Goal: Use online tool/utility

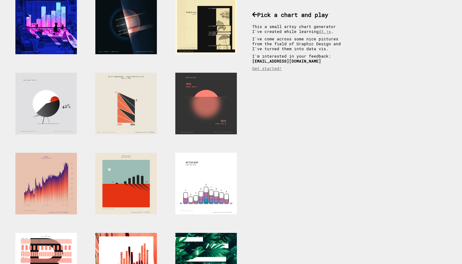
scroll to position [46, 0]
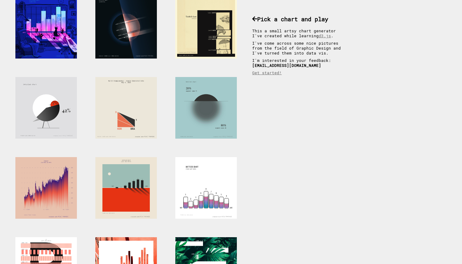
click at [204, 110] on div at bounding box center [206, 108] width 62 height 62
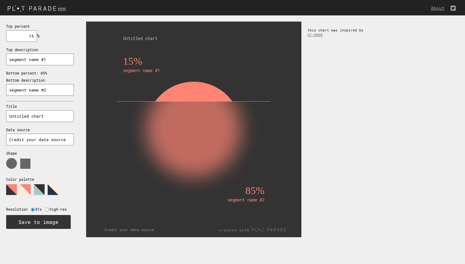
drag, startPoint x: 122, startPoint y: 102, endPoint x: 123, endPoint y: 141, distance: 38.5
click at [123, 141] on icon "15% segment name #1 85% segment name #2 Untitled chart Credit your data source" at bounding box center [193, 129] width 215 height 215
click at [53, 193] on polygon at bounding box center [53, 189] width 11 height 11
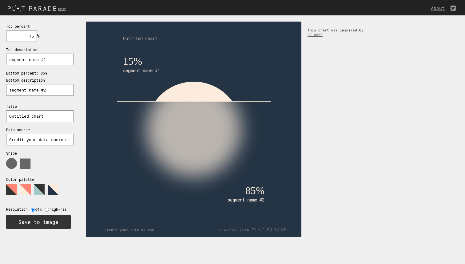
click at [44, 192] on polygon at bounding box center [39, 189] width 11 height 11
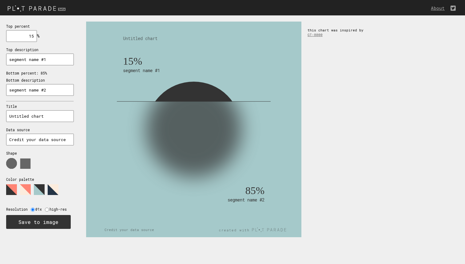
click at [25, 191] on polygon at bounding box center [25, 189] width 11 height 11
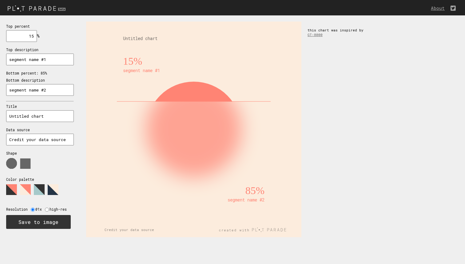
drag, startPoint x: 34, startPoint y: 36, endPoint x: 28, endPoint y: 36, distance: 5.5
click at [28, 36] on input "15" at bounding box center [21, 36] width 31 height 12
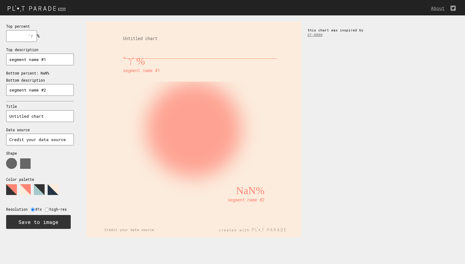
type input "ˋ"
type input "48"
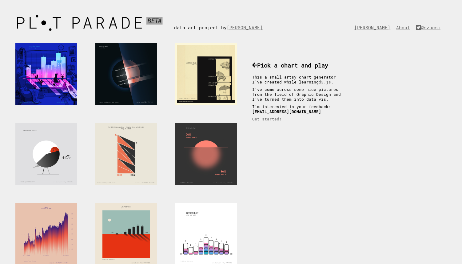
scroll to position [46, 0]
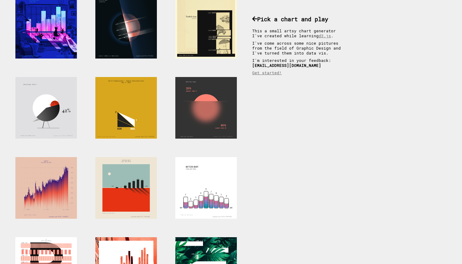
click at [147, 90] on div at bounding box center [126, 108] width 62 height 62
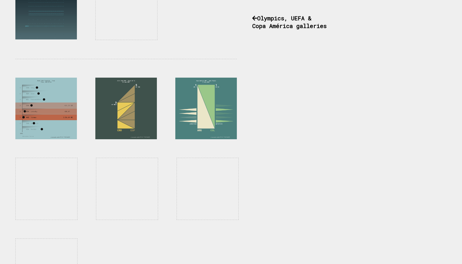
scroll to position [470, 0]
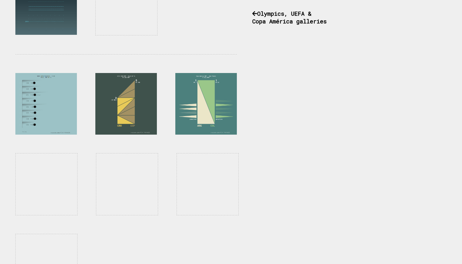
click at [51, 105] on div at bounding box center [46, 104] width 62 height 62
